Goal: Navigation & Orientation: Find specific page/section

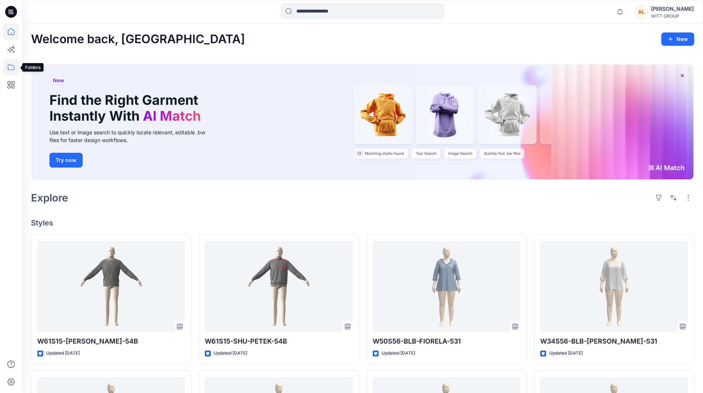
click at [12, 65] on icon at bounding box center [11, 67] width 16 height 16
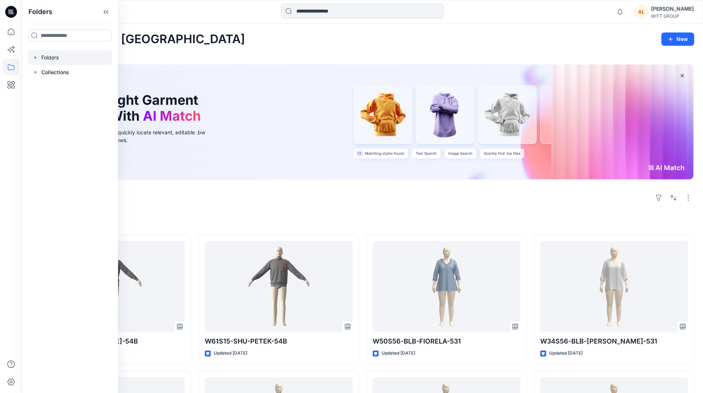
click at [46, 56] on div at bounding box center [70, 57] width 84 height 15
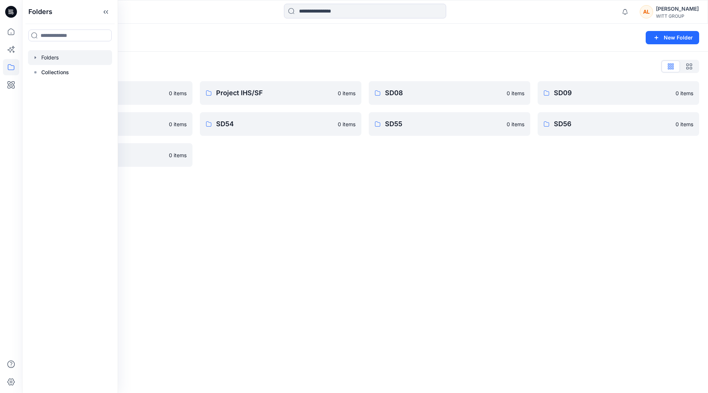
click at [243, 209] on div "Folders New Folder Folders List 3D Bildertest 0 items SD15 0 items SD58 0 items…" at bounding box center [365, 208] width 686 height 369
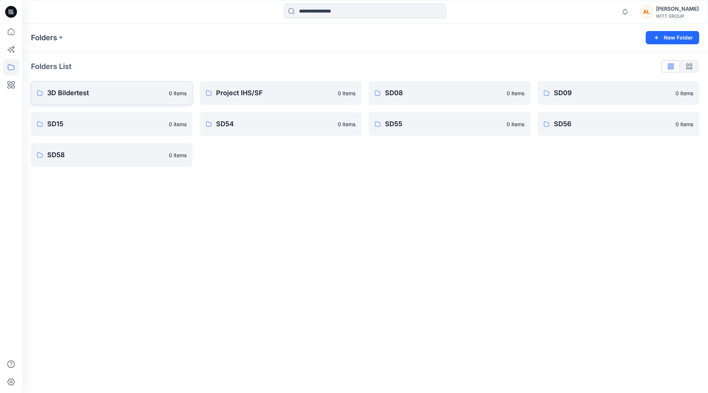
click at [73, 91] on p "3D Bildertest" at bounding box center [105, 93] width 117 height 10
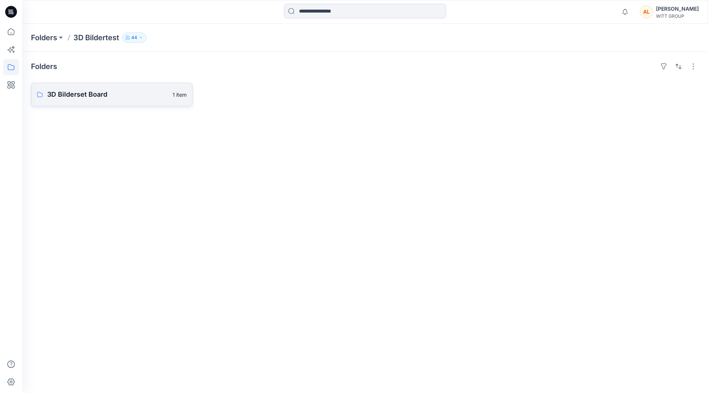
click at [73, 92] on p "3D Bilderset Board" at bounding box center [107, 94] width 121 height 10
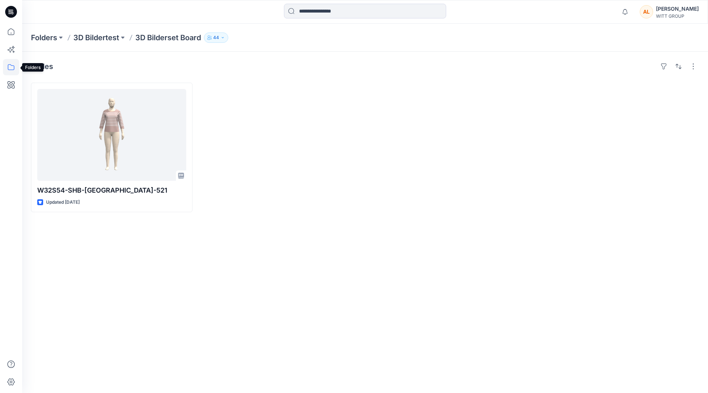
click at [13, 65] on icon at bounding box center [11, 67] width 16 height 16
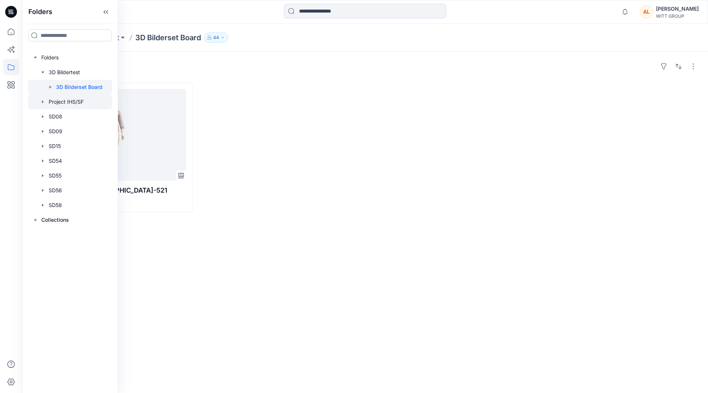
click at [68, 101] on div at bounding box center [70, 101] width 84 height 15
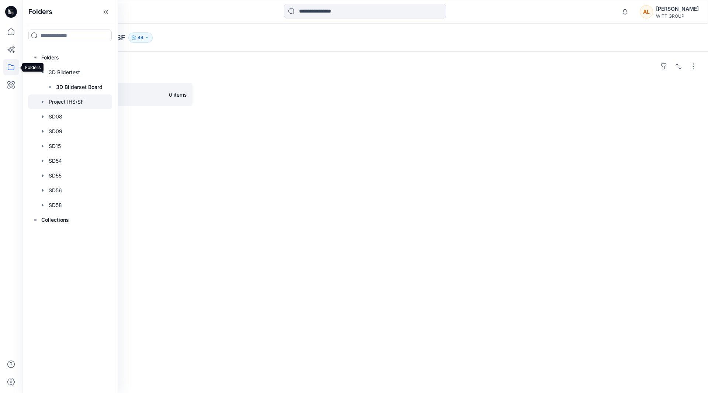
click at [10, 65] on icon at bounding box center [11, 67] width 16 height 16
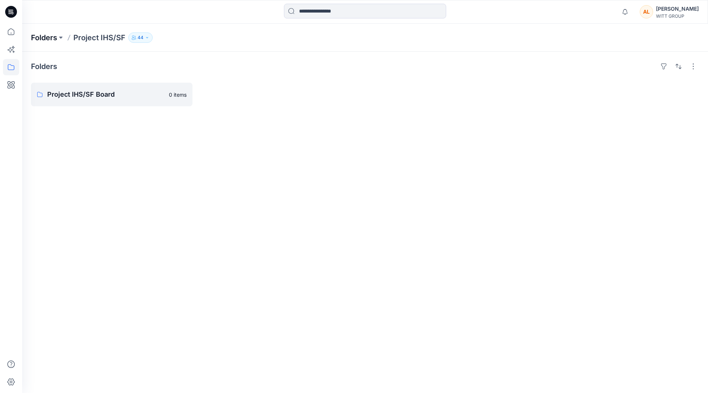
click at [45, 35] on p "Folders" at bounding box center [44, 37] width 26 height 10
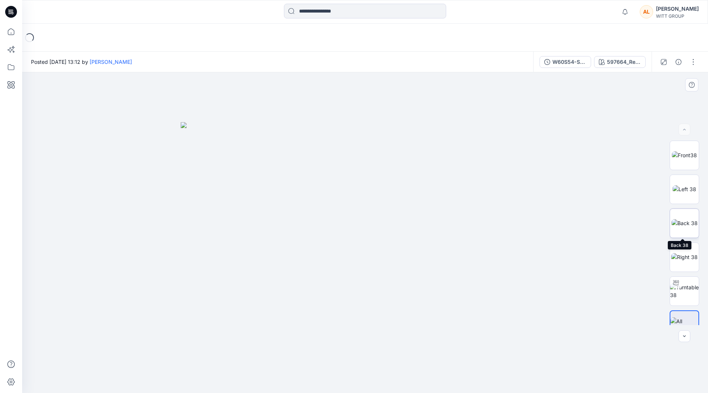
scroll to position [15, 0]
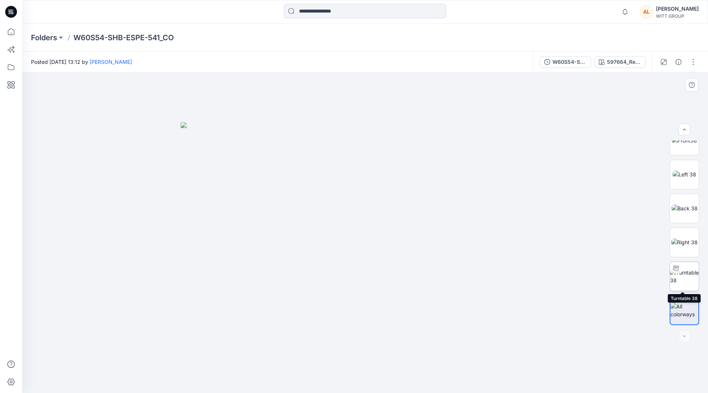
click at [676, 273] on div at bounding box center [676, 268] width 12 height 12
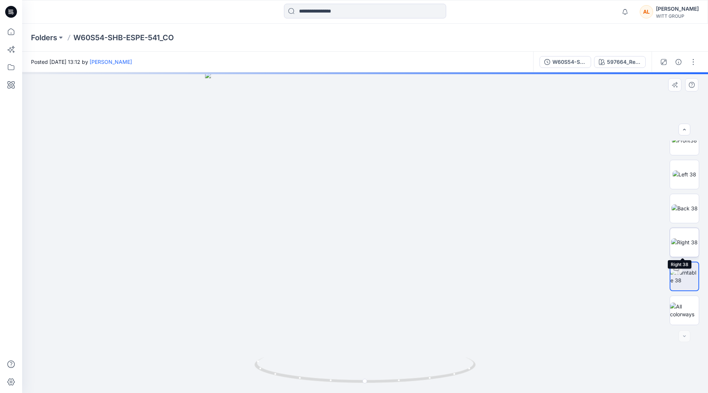
click at [683, 242] on img at bounding box center [684, 242] width 27 height 8
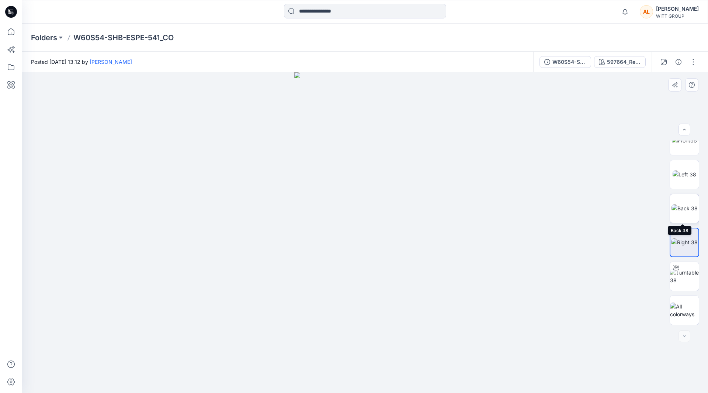
click at [686, 207] on img at bounding box center [685, 208] width 26 height 8
click at [686, 178] on img at bounding box center [685, 174] width 24 height 8
click at [683, 127] on icon "button" at bounding box center [685, 130] width 6 height 6
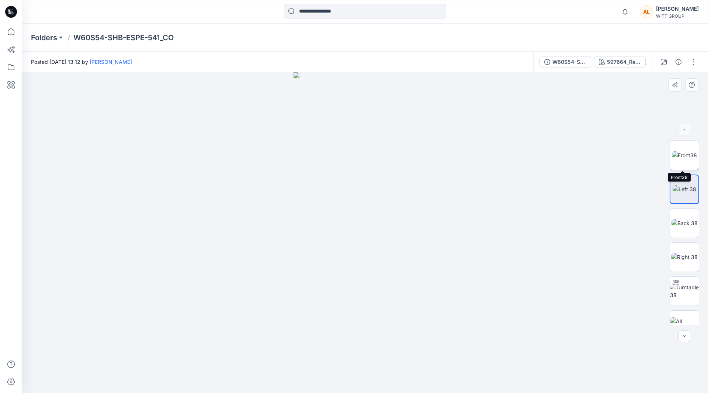
click at [682, 151] on img at bounding box center [684, 155] width 25 height 8
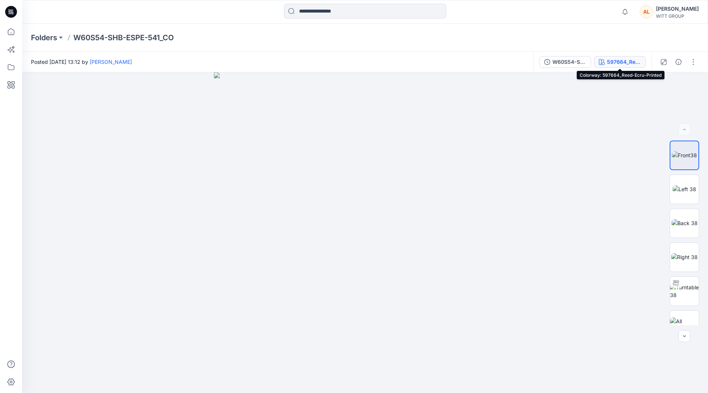
click at [619, 60] on div "597664_Reed-Ecru-Printed" at bounding box center [624, 62] width 34 height 8
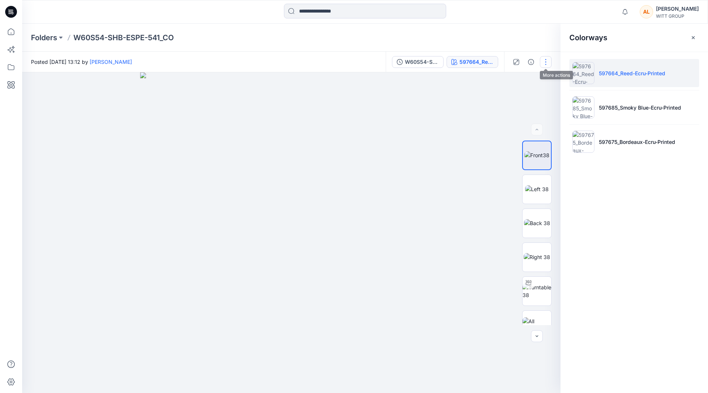
click at [542, 59] on button "button" at bounding box center [546, 62] width 12 height 12
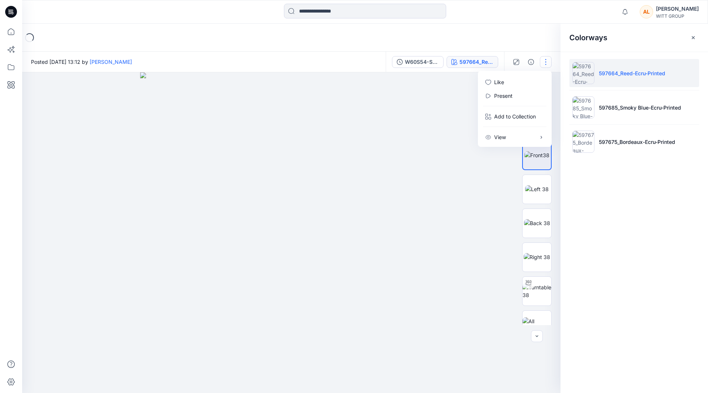
click at [469, 172] on div at bounding box center [291, 232] width 538 height 321
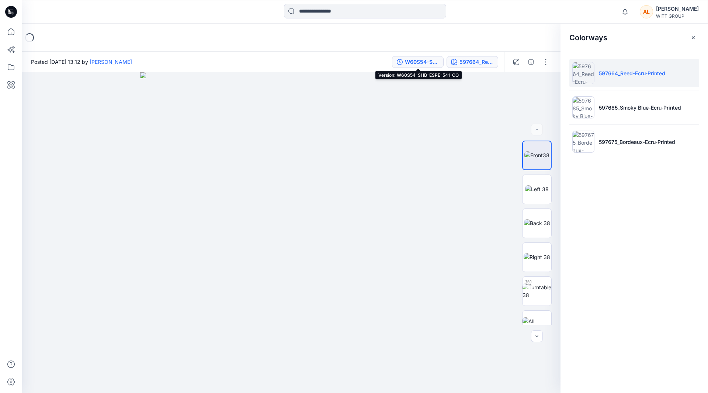
click at [418, 59] on div "W60S54-SHB-ESPE-541_CO" at bounding box center [422, 62] width 34 height 8
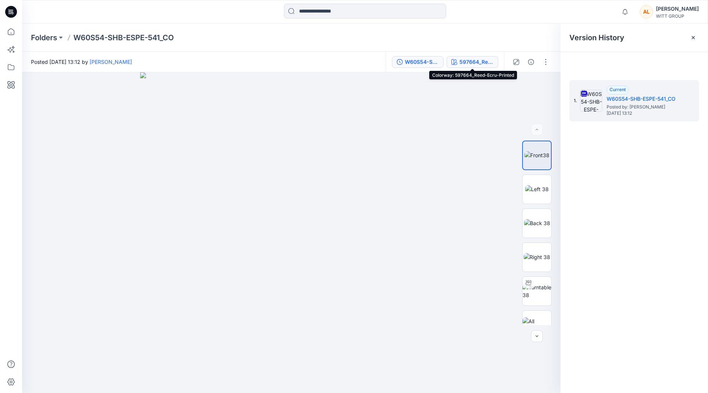
click at [474, 62] on div "597664_Reed-Ecru-Printed" at bounding box center [477, 62] width 34 height 8
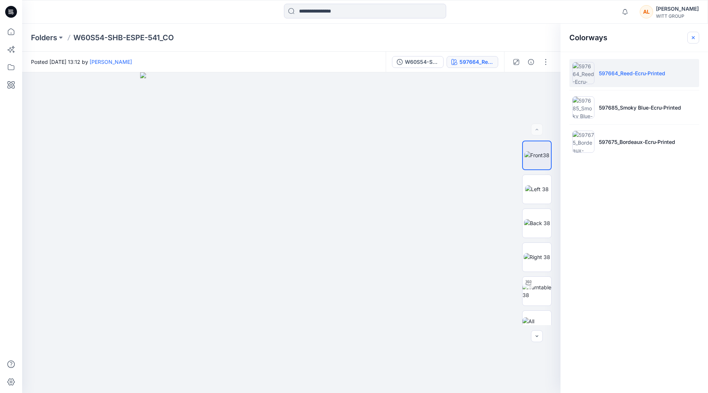
click at [692, 37] on icon "button" at bounding box center [693, 38] width 6 height 6
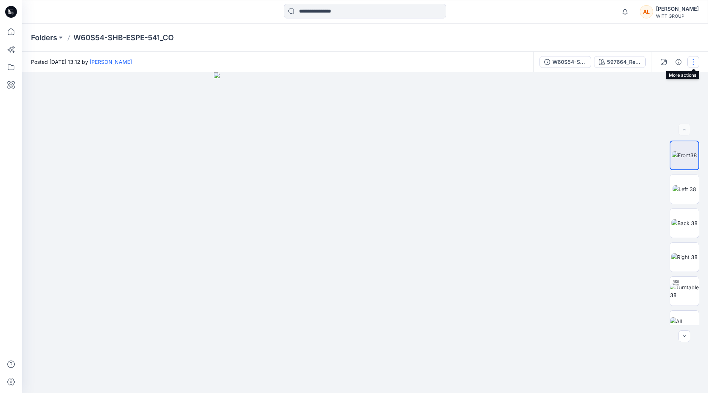
click at [693, 62] on button "button" at bounding box center [693, 62] width 12 height 12
click at [543, 137] on div at bounding box center [365, 232] width 686 height 321
click at [665, 60] on icon "button" at bounding box center [664, 62] width 6 height 6
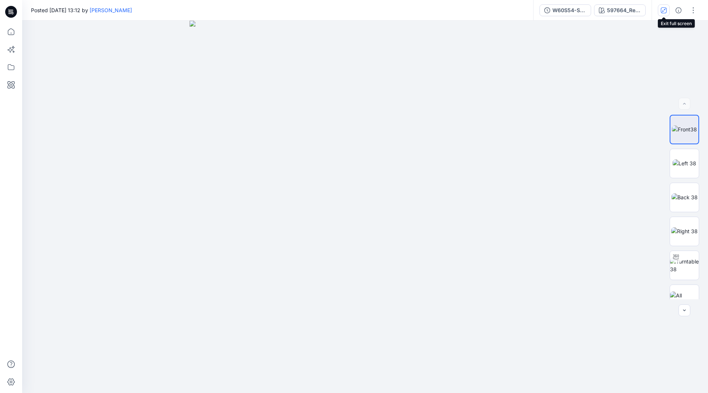
click at [665, 9] on icon "button" at bounding box center [664, 10] width 6 height 6
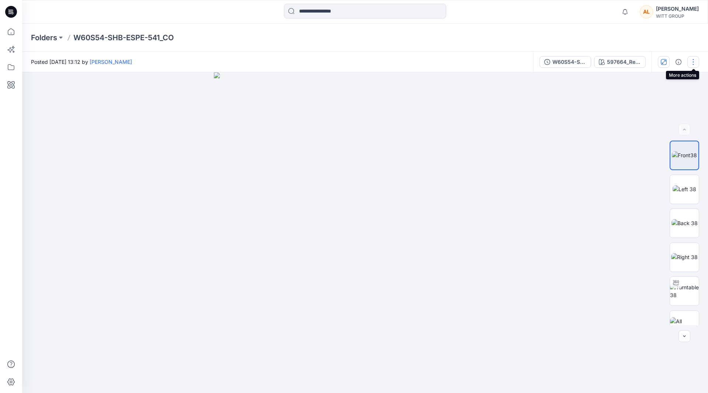
click at [694, 62] on button "button" at bounding box center [693, 62] width 12 height 12
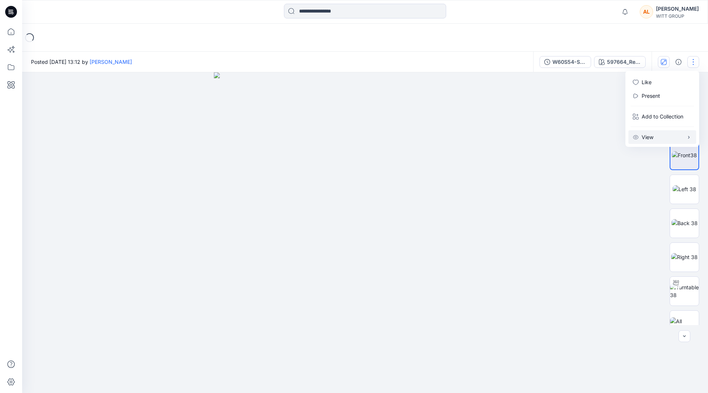
click at [688, 136] on icon "button" at bounding box center [689, 137] width 6 height 6
click at [606, 210] on div at bounding box center [365, 232] width 686 height 321
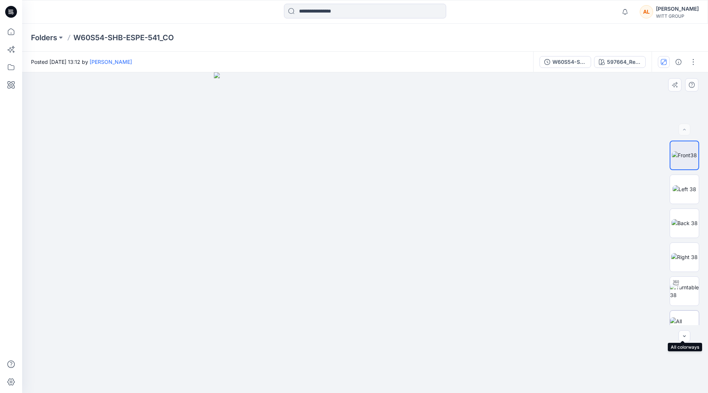
click at [684, 318] on img at bounding box center [684, 324] width 29 height 15
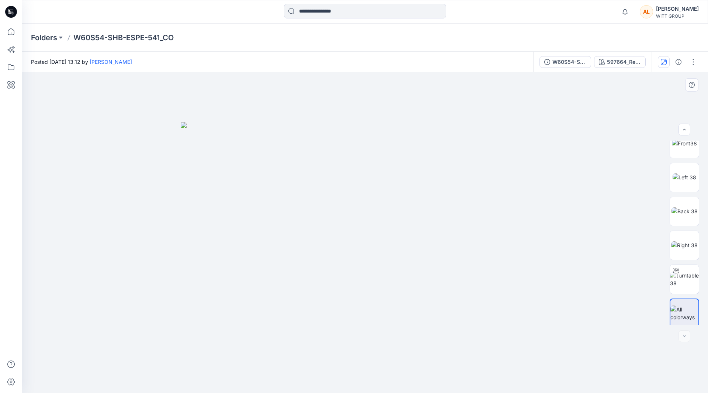
scroll to position [15, 0]
